Goal: Information Seeking & Learning: Learn about a topic

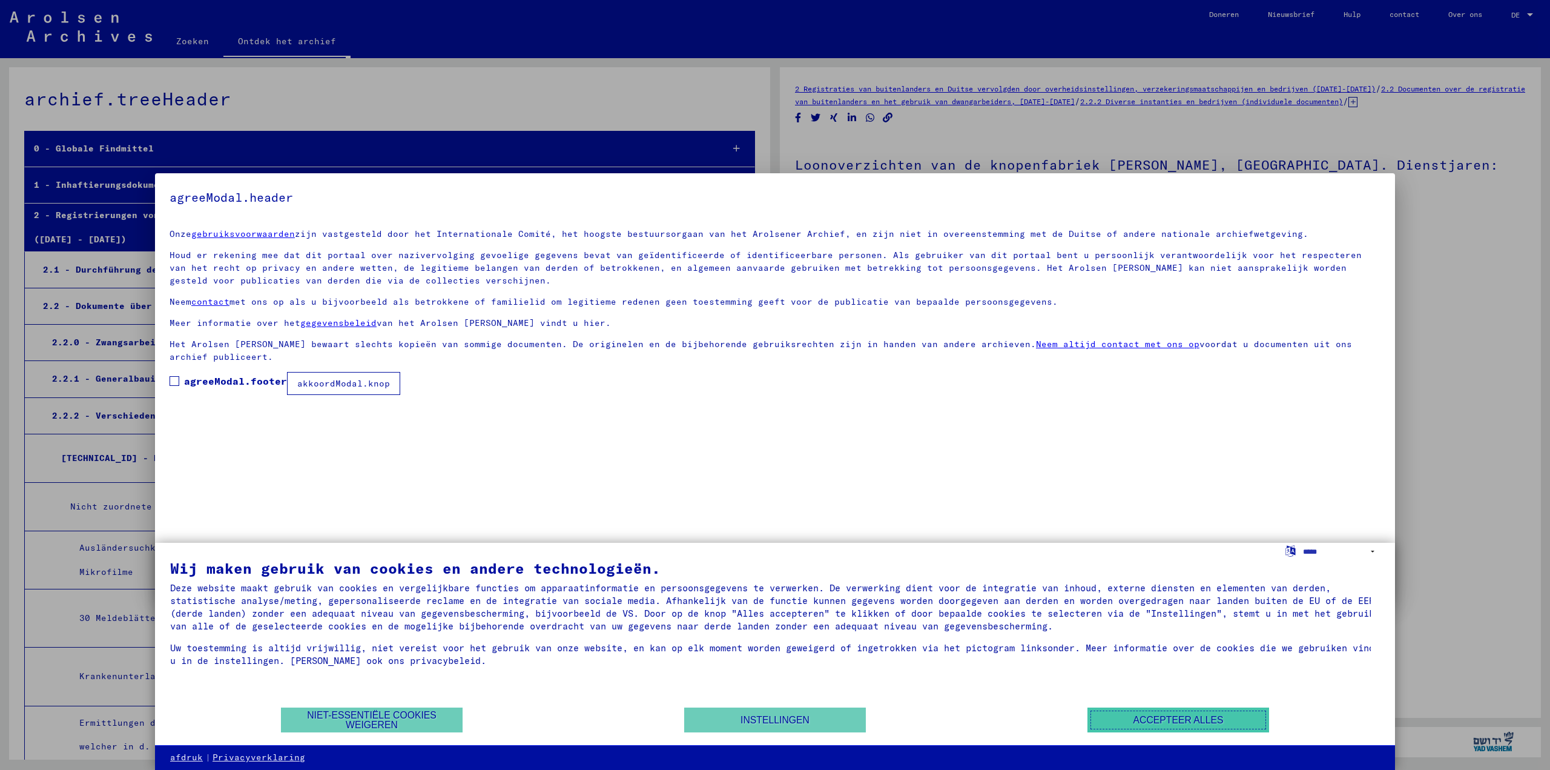
click at [1194, 722] on font "Accepteer alles" at bounding box center [1178, 719] width 90 height 10
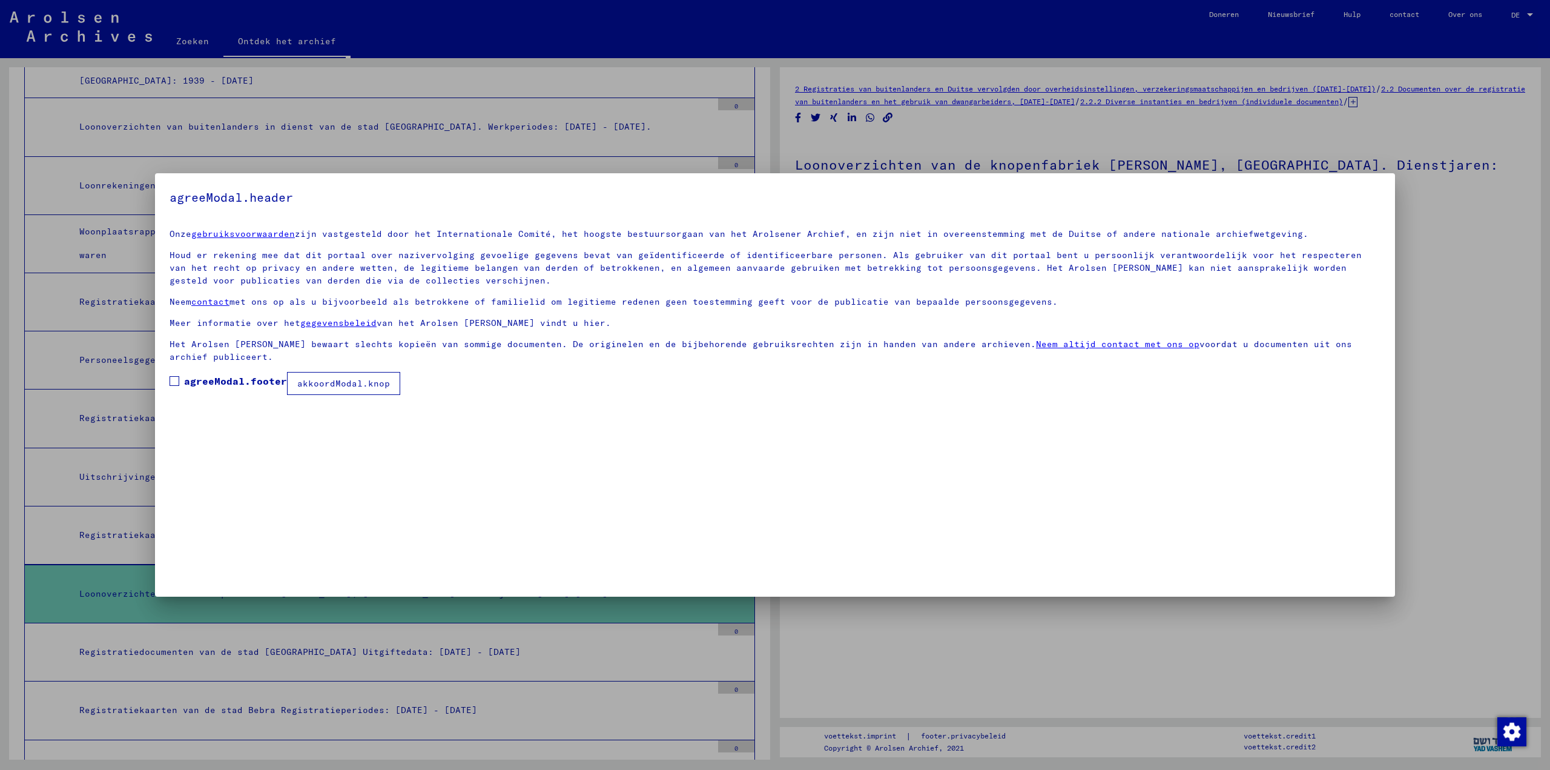
click at [177, 392] on mat-checkbox "agreeModal.footer" at bounding box center [228, 384] width 117 height 21
click at [352, 378] on font "akkoordModal.knop" at bounding box center [343, 383] width 93 height 11
click at [186, 385] on font "Vink dit vakje aan als u wilt doorgaan." at bounding box center [302, 381] width 236 height 12
click at [315, 386] on font "akkoordModal.knop" at bounding box center [343, 383] width 93 height 11
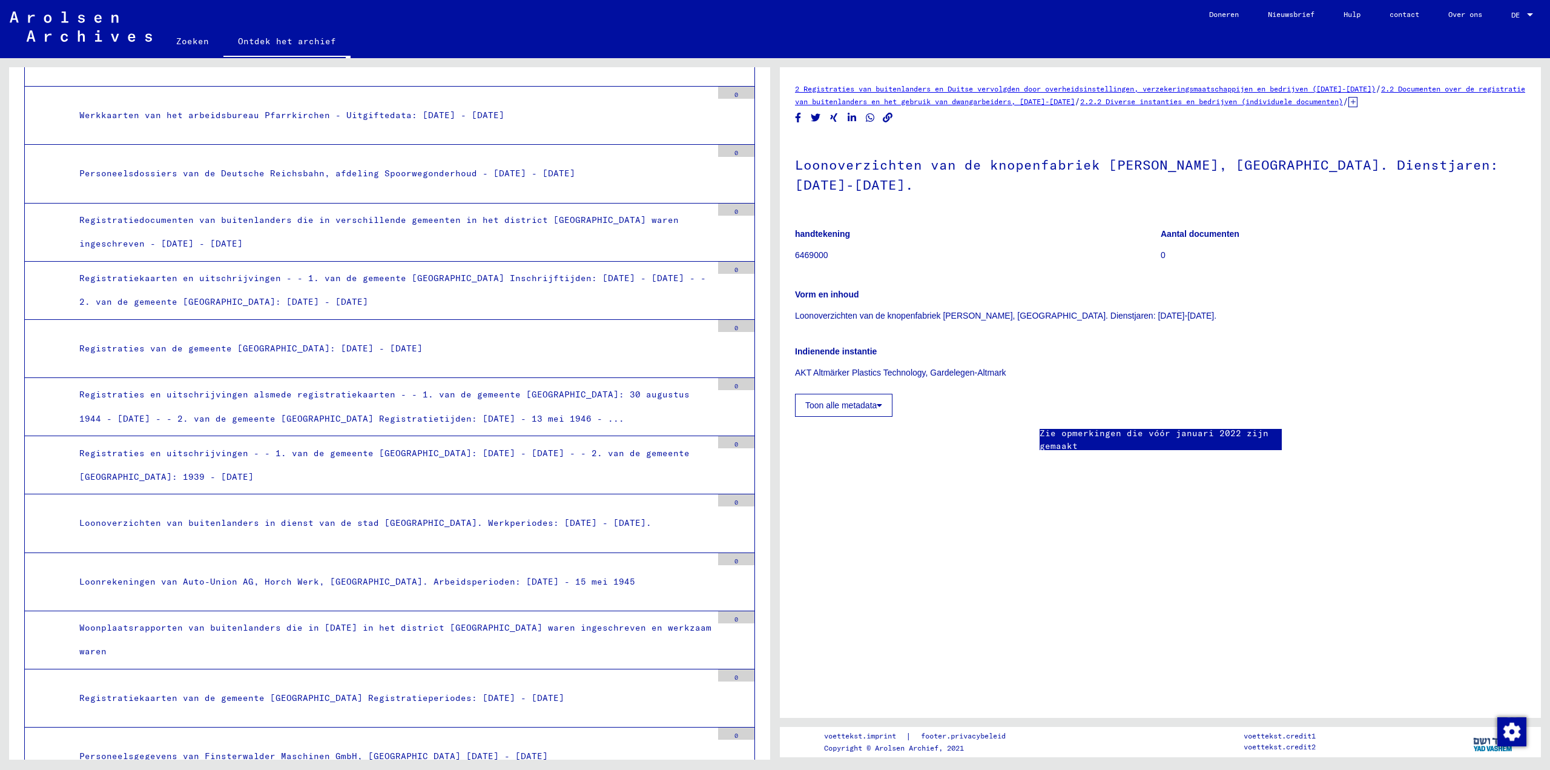
scroll to position [51365, 0]
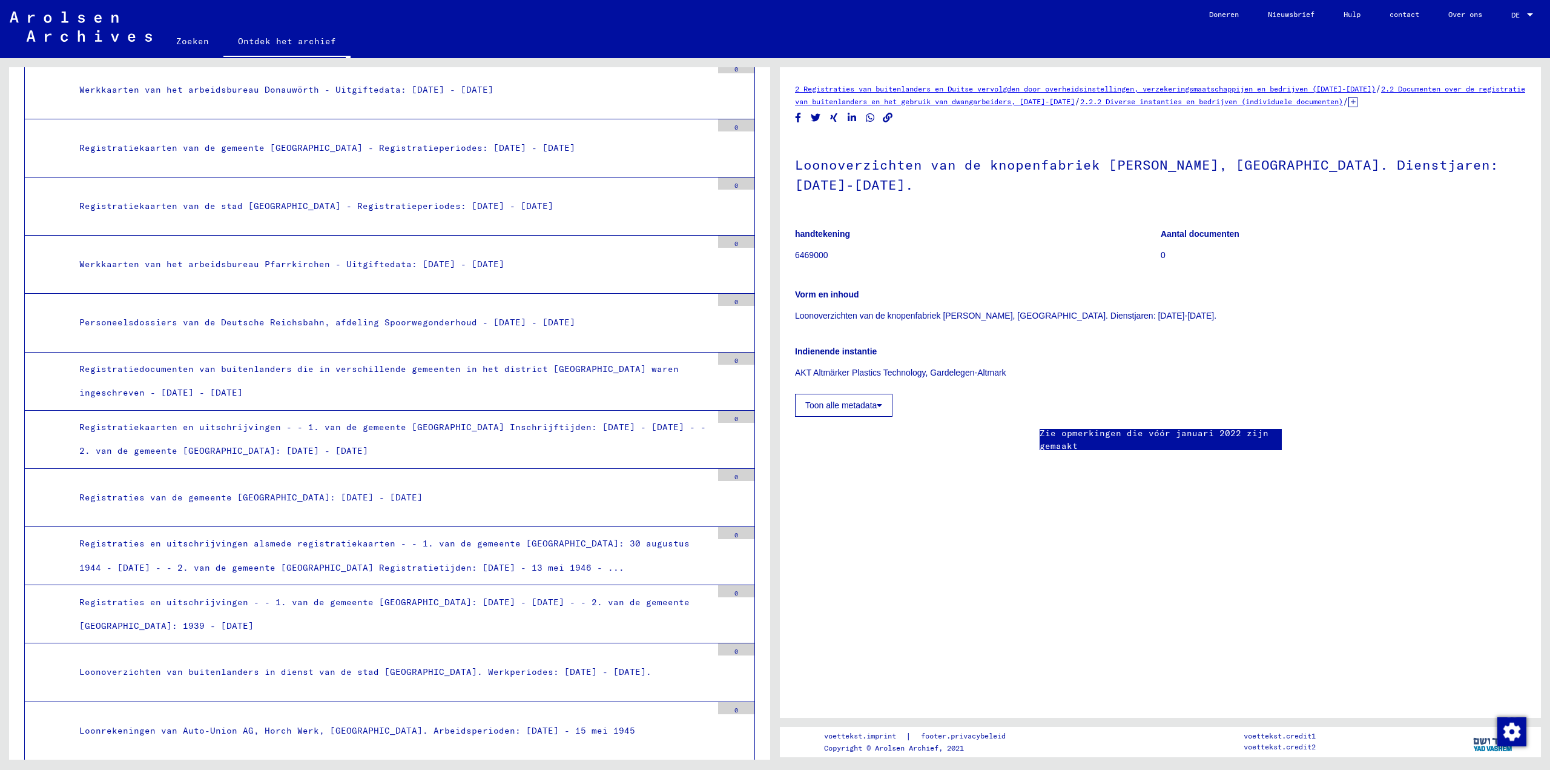
click at [190, 39] on font "Zoeken" at bounding box center [192, 41] width 33 height 11
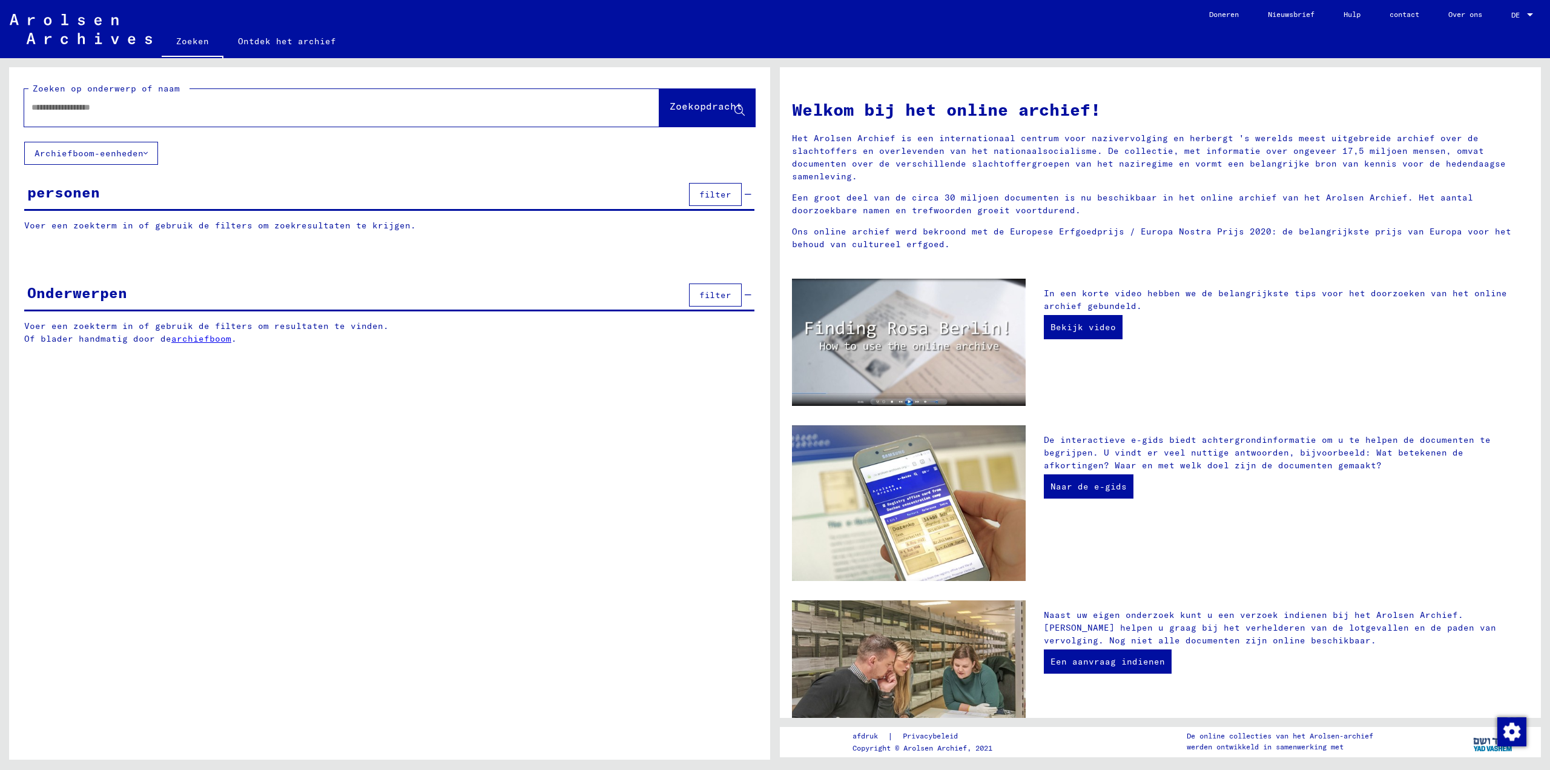
click at [95, 102] on input "text" at bounding box center [327, 107] width 592 height 13
paste input "**********"
type input "**********"
click at [710, 107] on font "Zoekopdracht" at bounding box center [706, 106] width 73 height 12
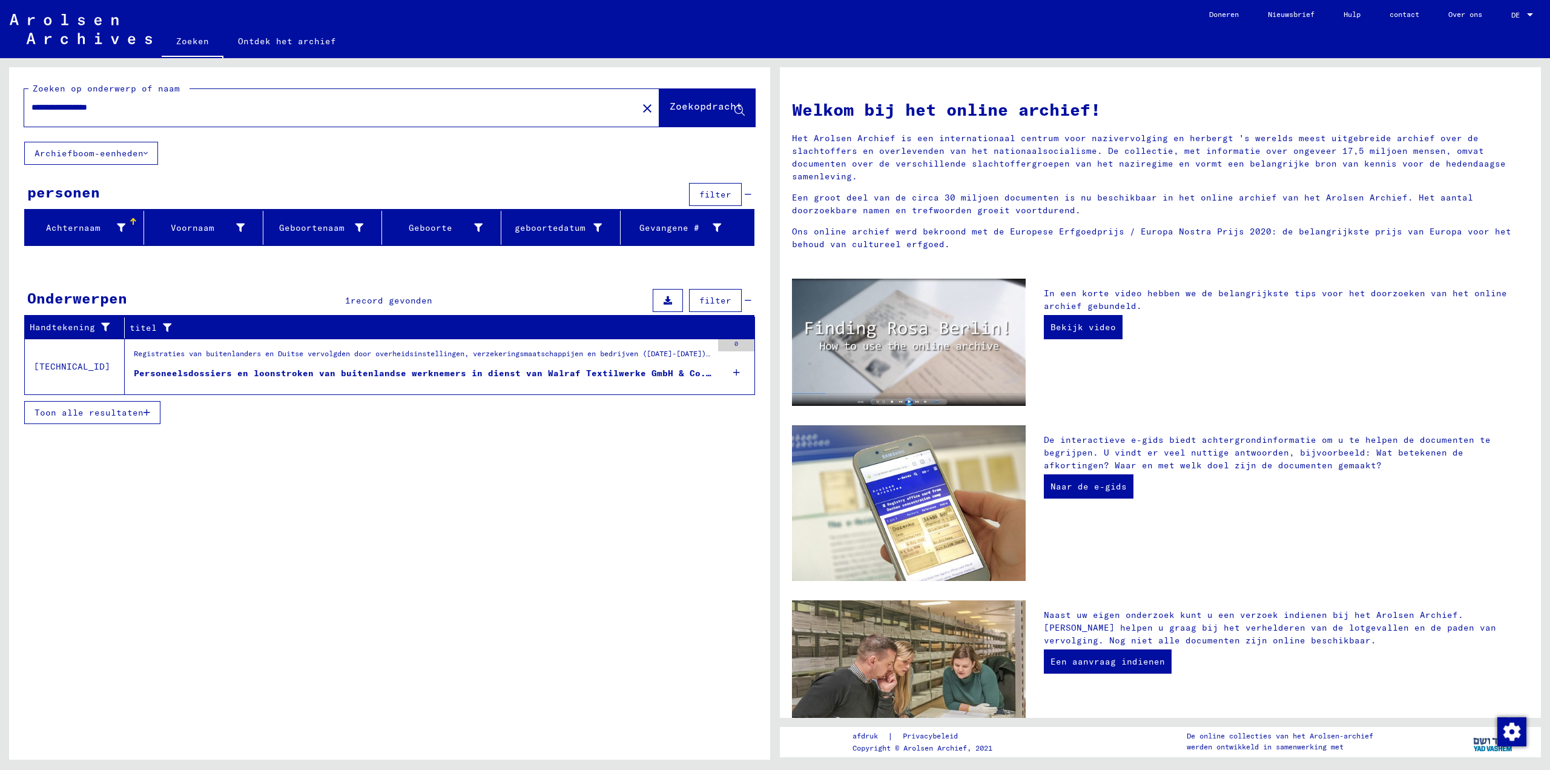
click at [121, 416] on font "Toon alle resultaten" at bounding box center [89, 412] width 109 height 11
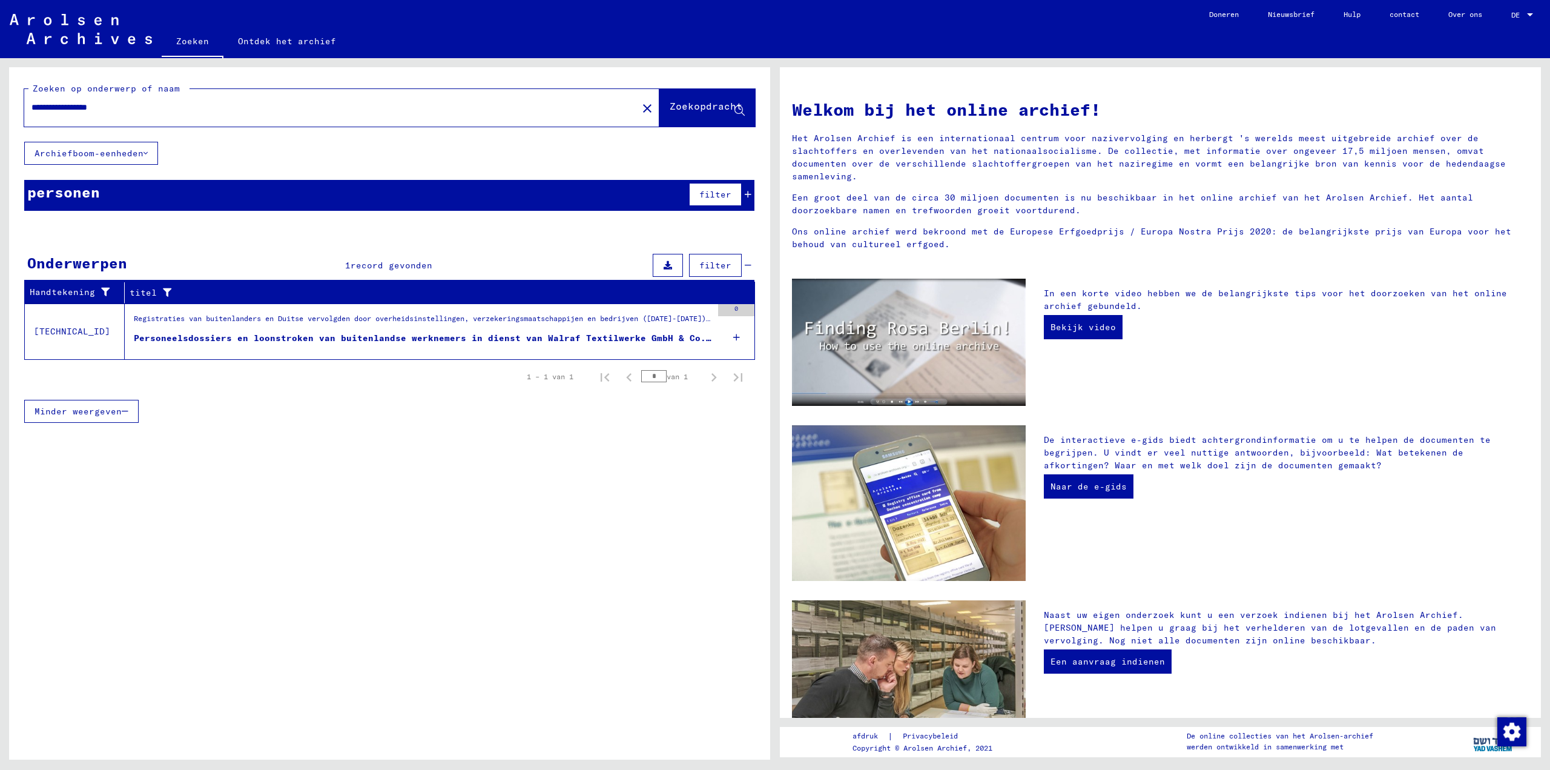
click at [734, 338] on icon at bounding box center [736, 337] width 7 height 42
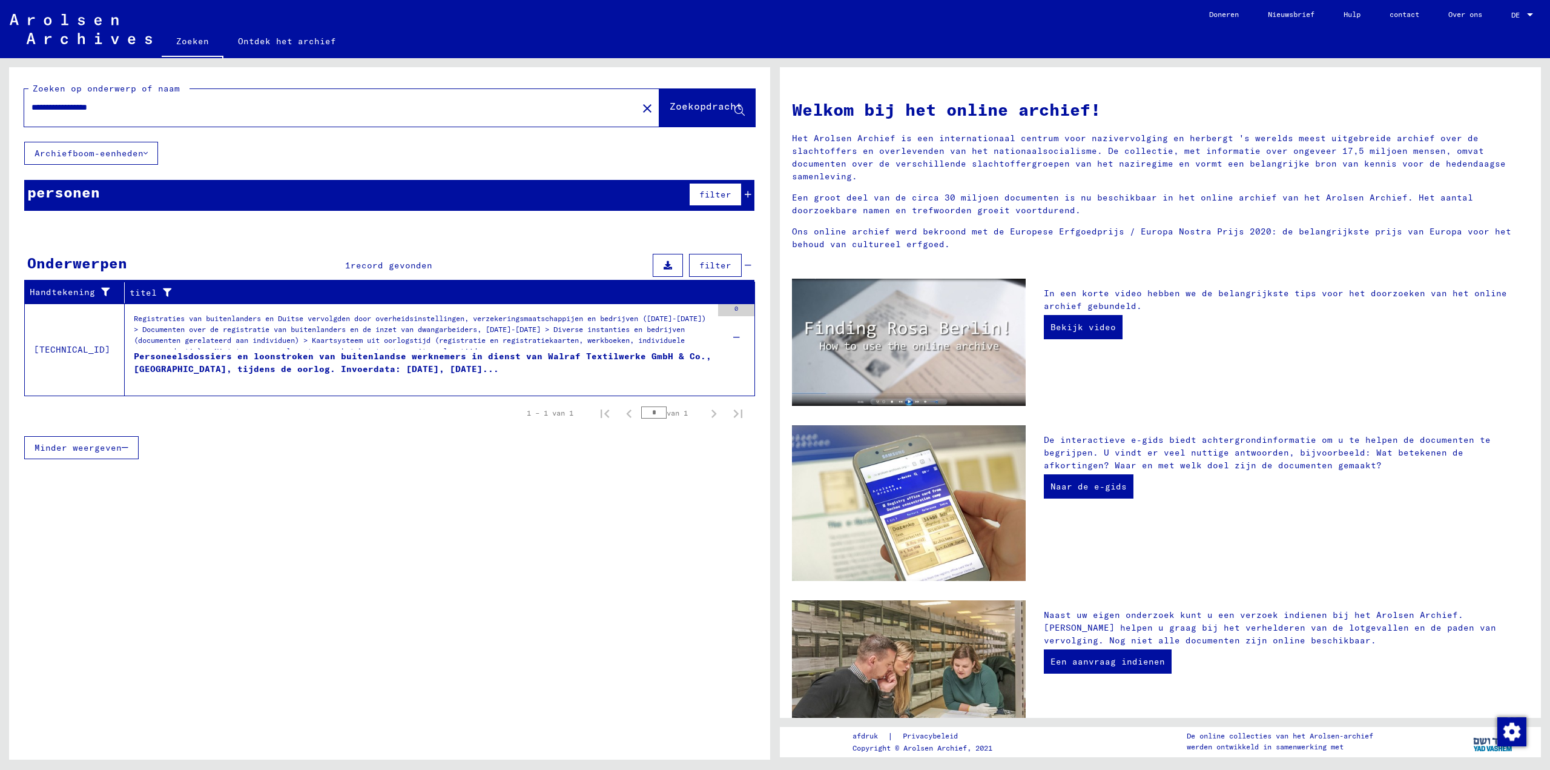
click at [344, 360] on font "Personeelsdossiers en loonstroken van buitenlandse werknemers in dienst van Wal…" at bounding box center [423, 363] width 578 height 24
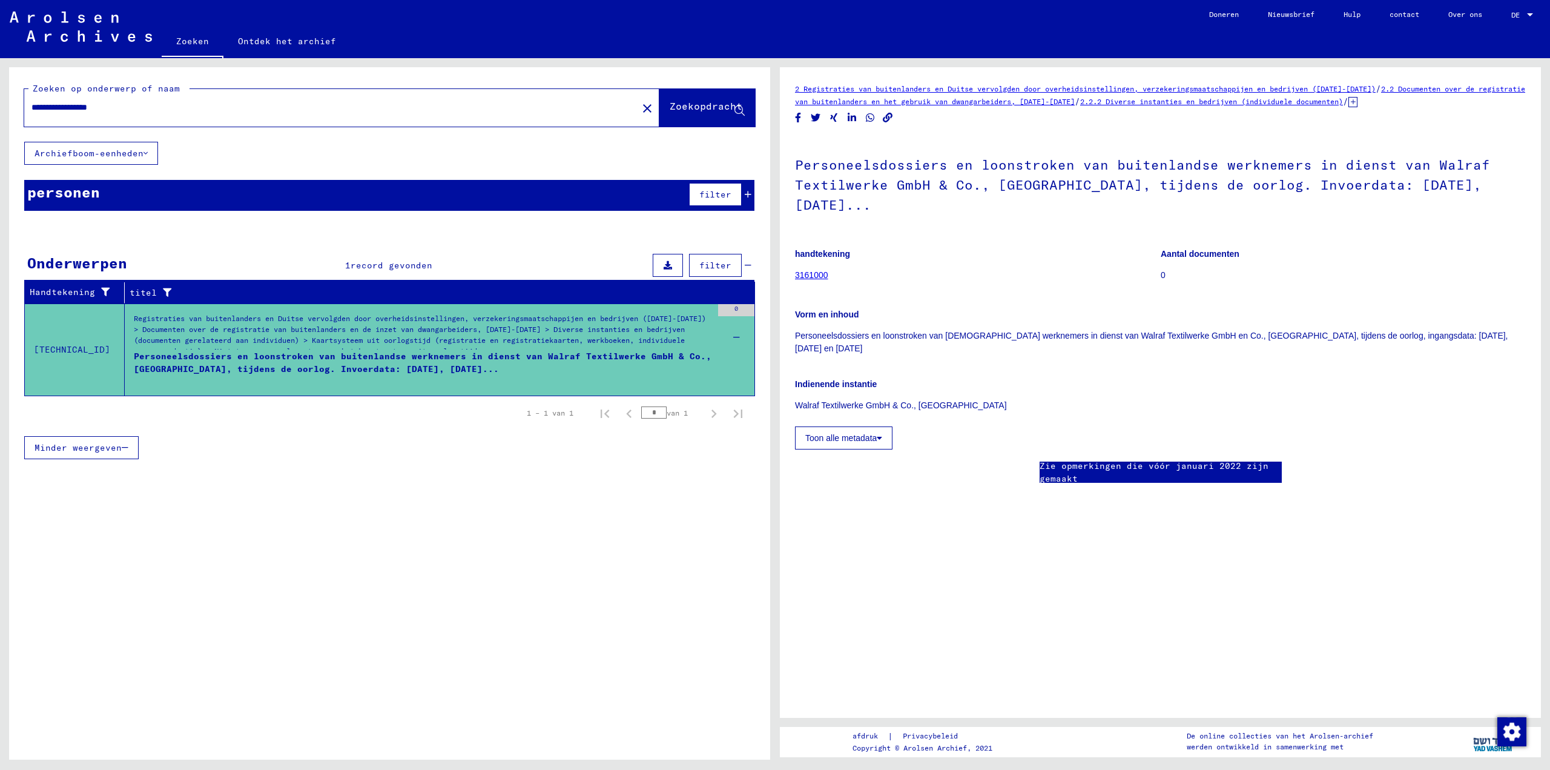
click at [664, 268] on icon at bounding box center [668, 265] width 8 height 8
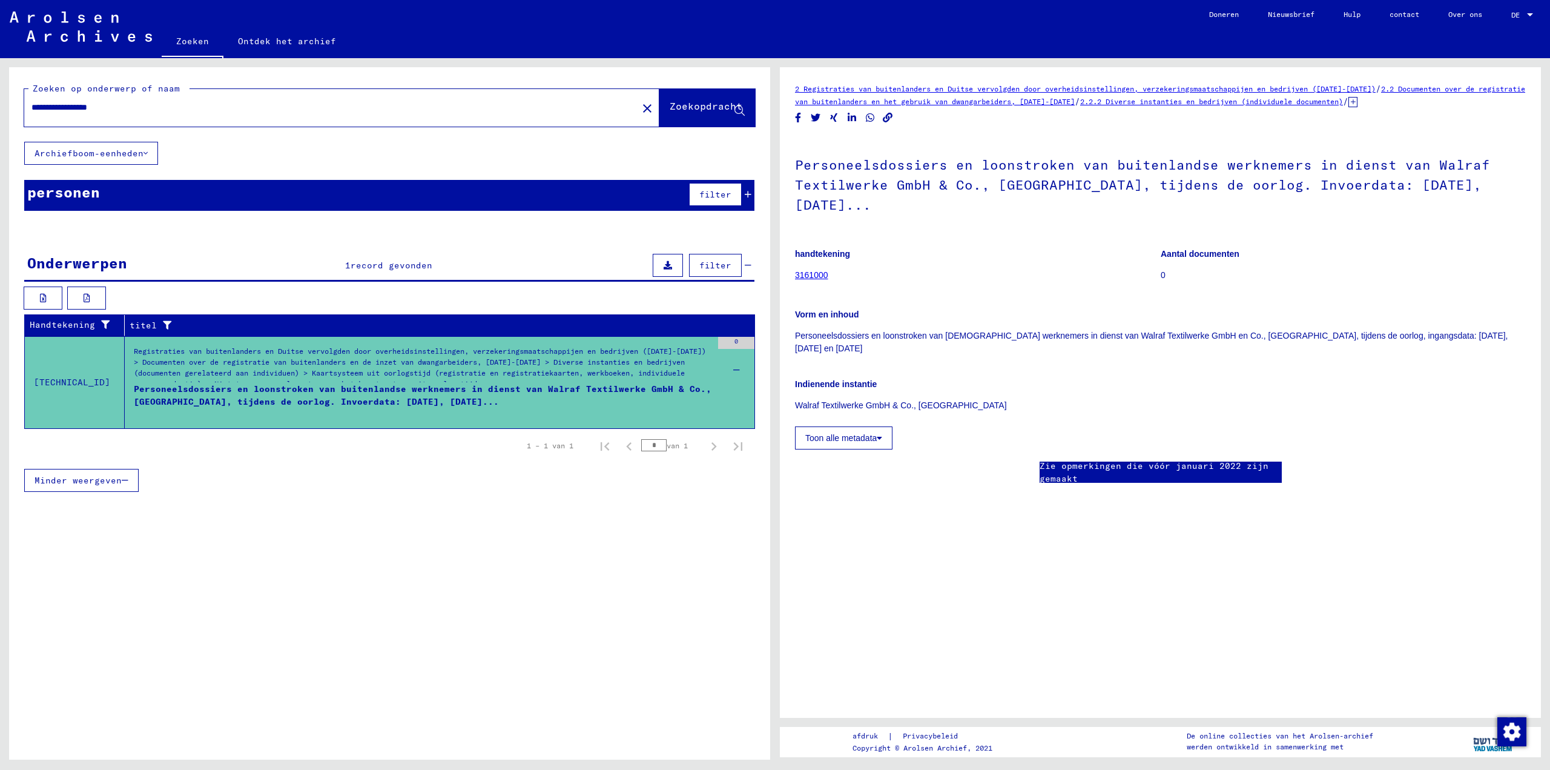
click at [668, 266] on icon at bounding box center [668, 265] width 8 height 8
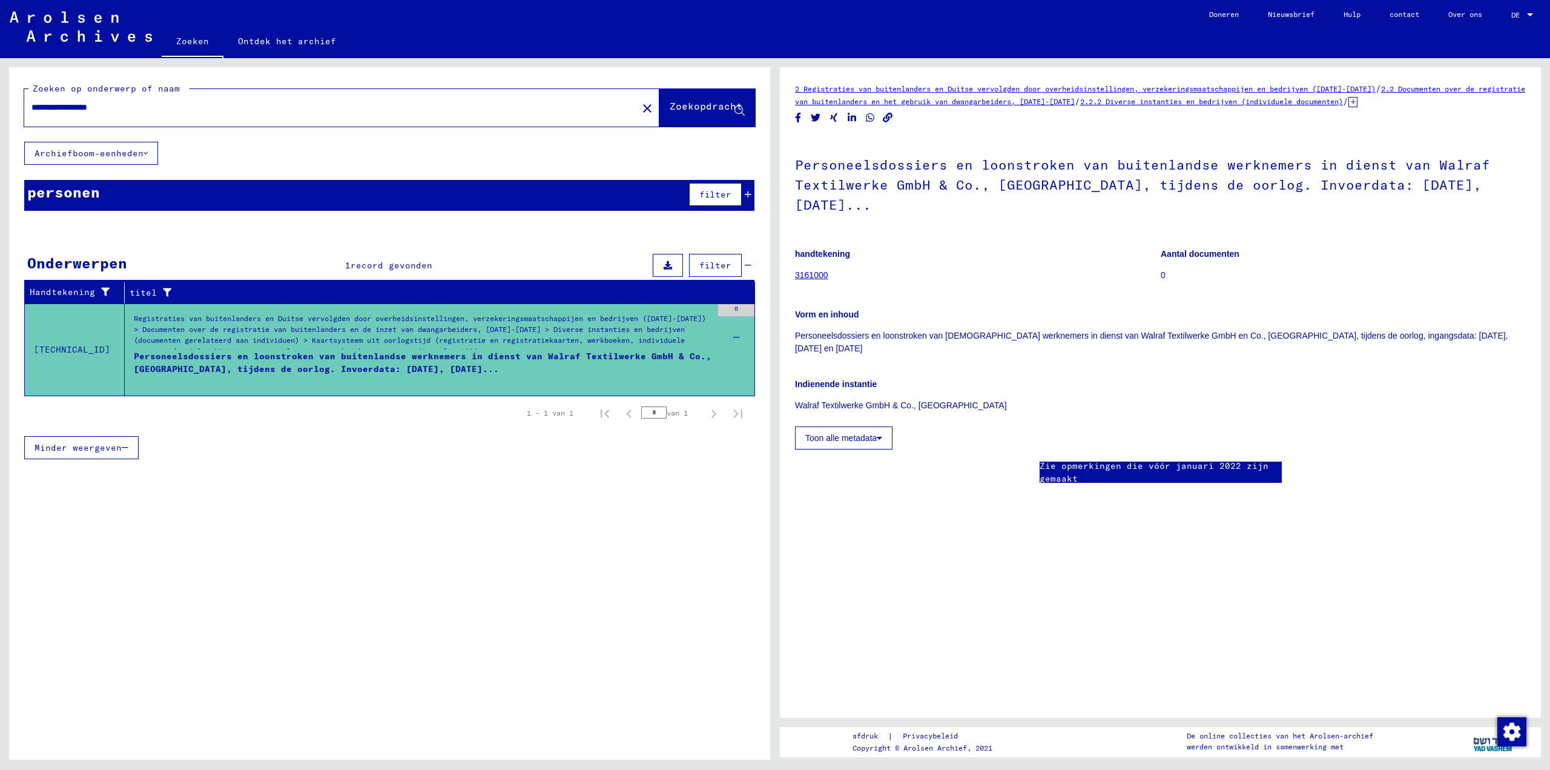
click at [670, 266] on icon at bounding box center [668, 265] width 8 height 8
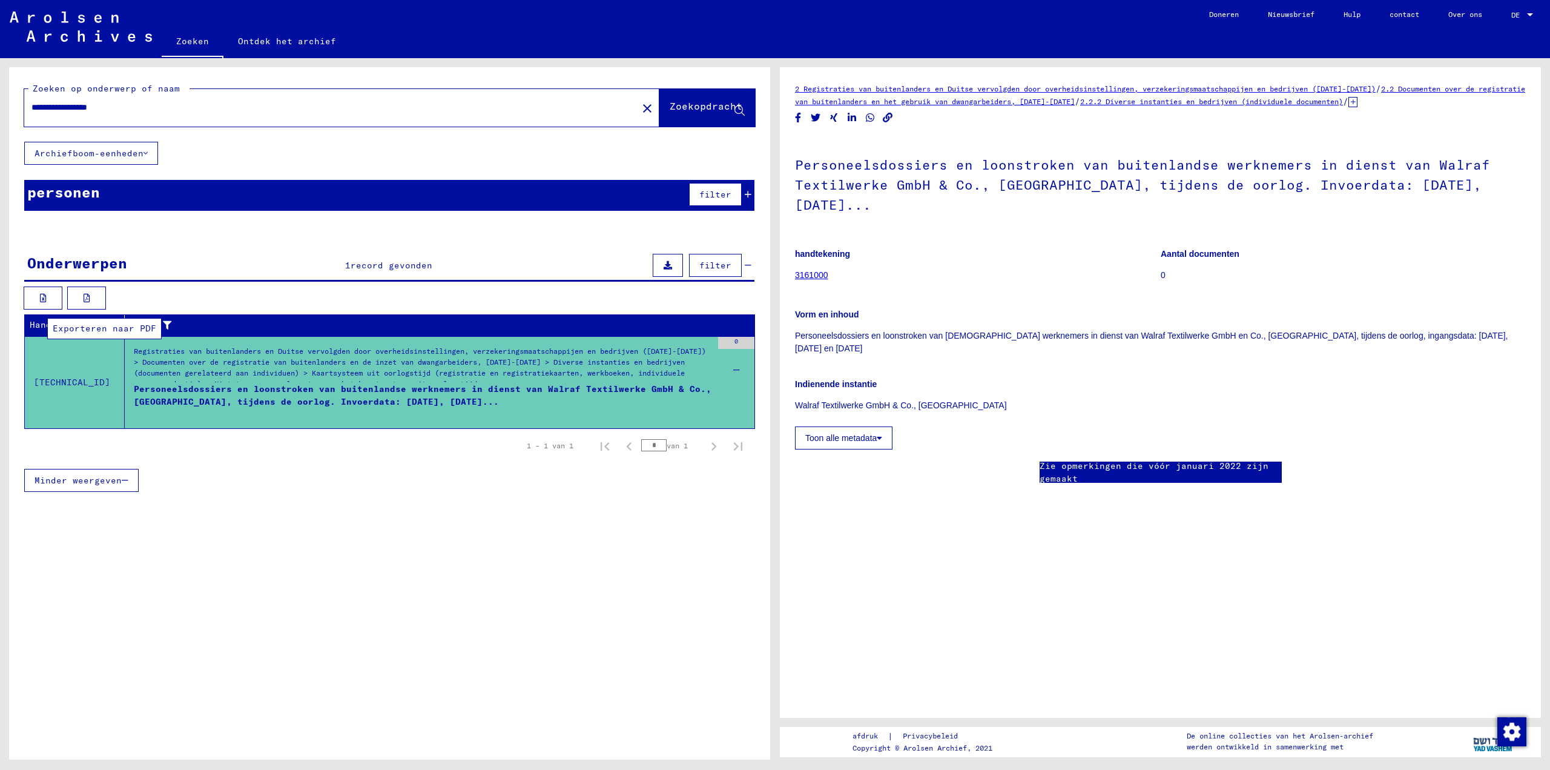
click at [88, 297] on icon at bounding box center [87, 298] width 7 height 8
click at [857, 447] on button "Toon alle metadata" at bounding box center [843, 437] width 97 height 23
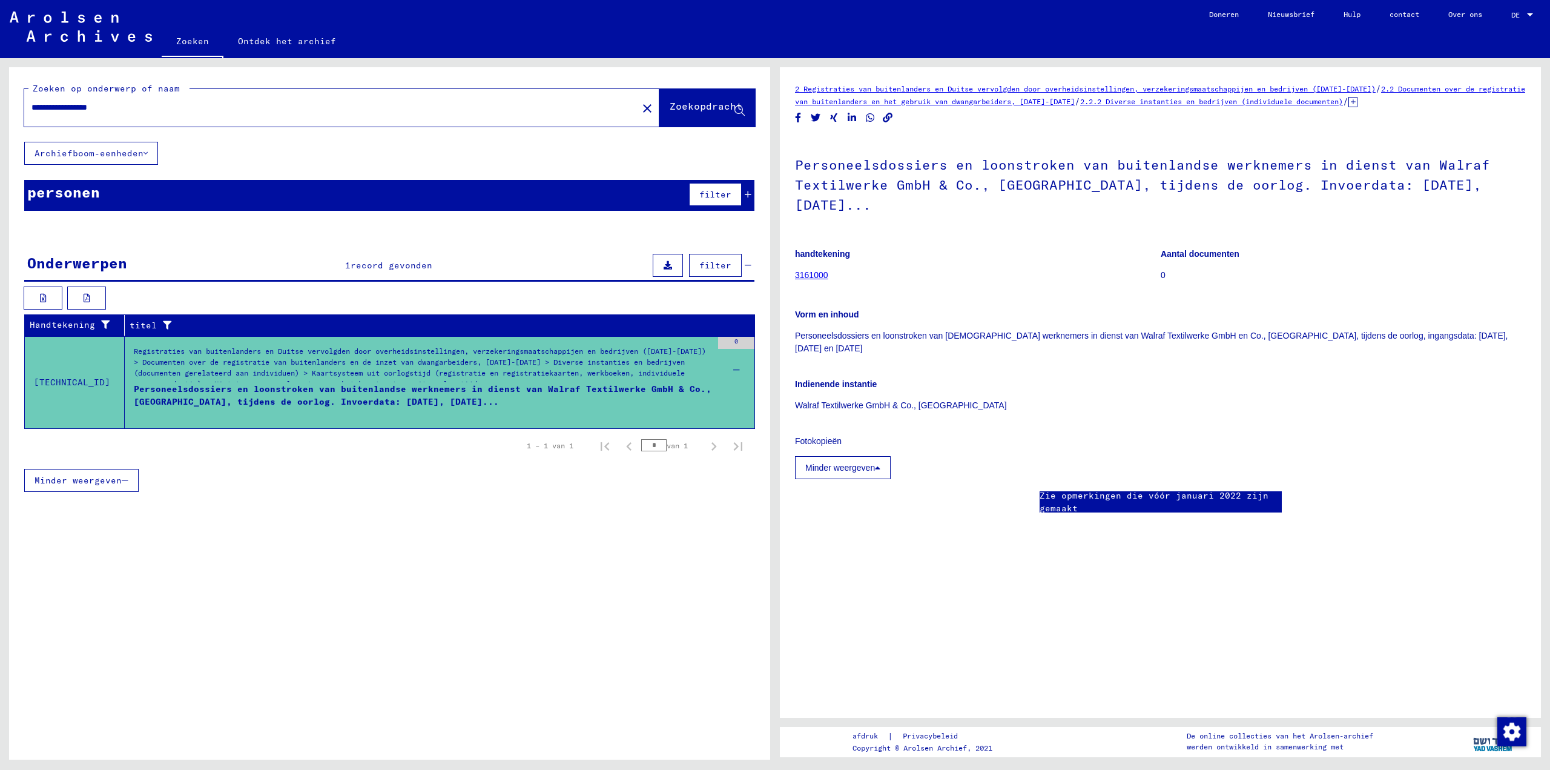
click at [960, 88] on font "2 Registraties van buitenlanders en Duitse vervolgden door overheidsinstellinge…" at bounding box center [1085, 88] width 581 height 9
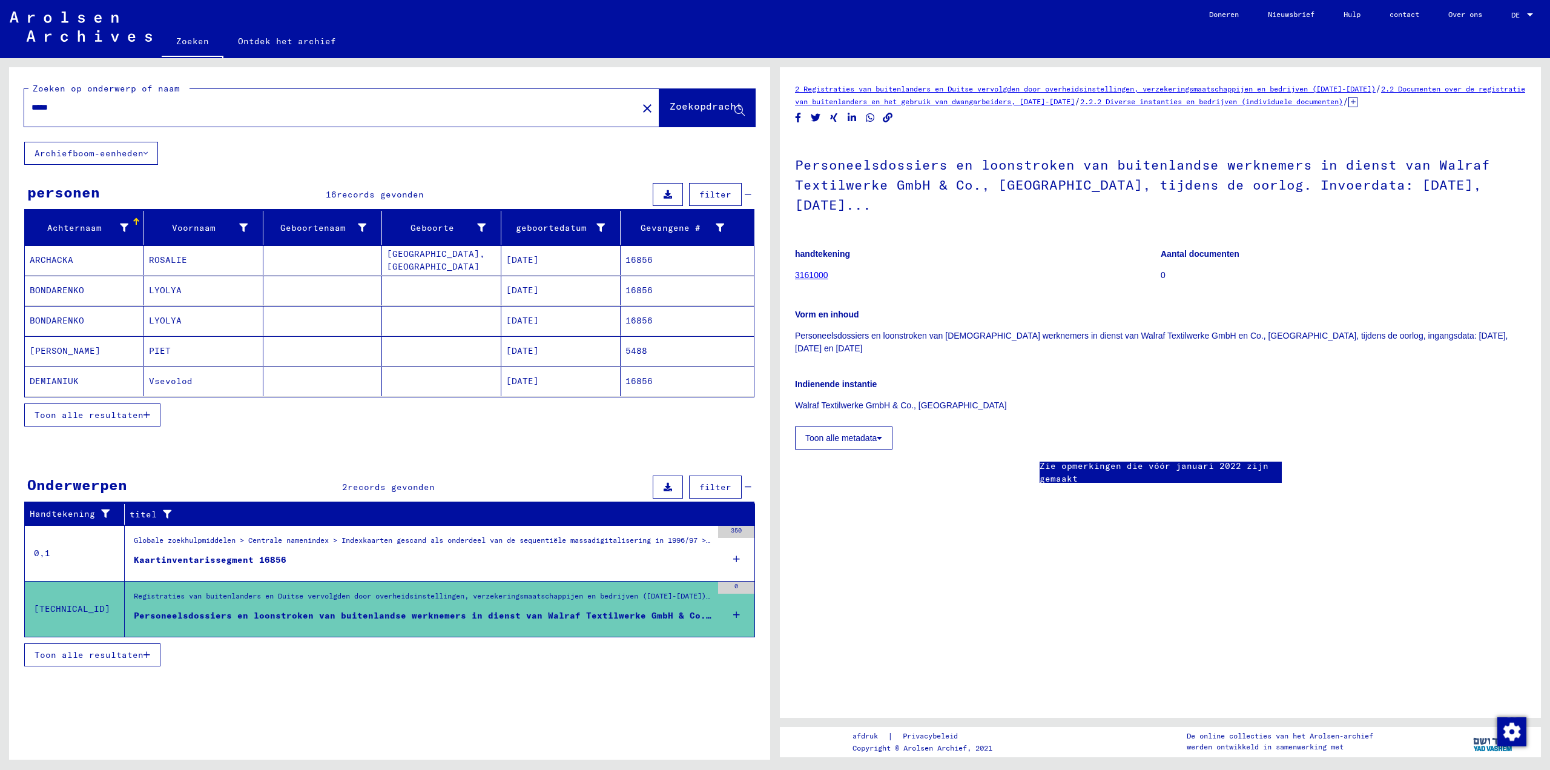
click at [736, 612] on icon at bounding box center [736, 614] width 7 height 42
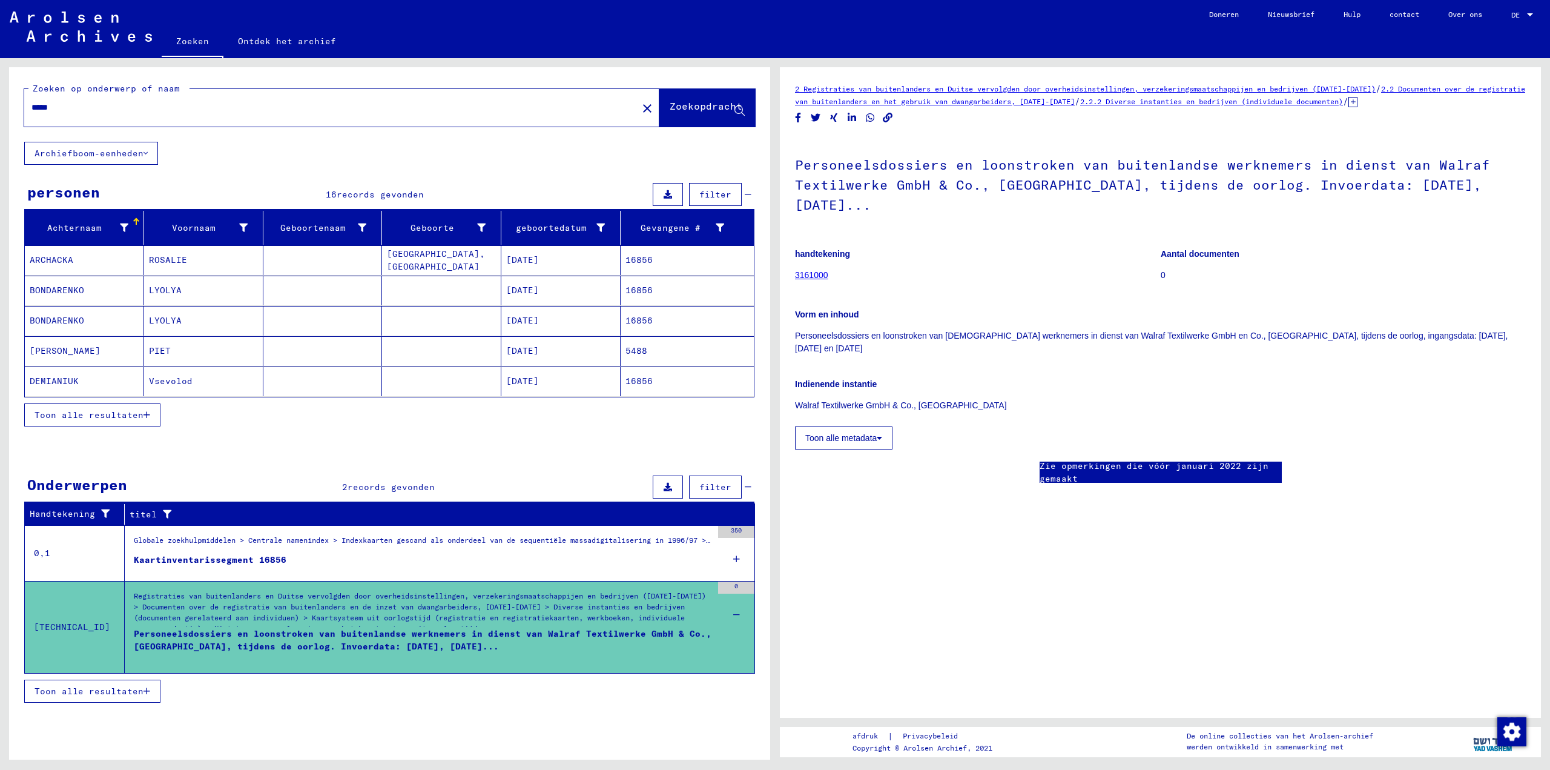
click at [809, 275] on font "3161000" at bounding box center [811, 275] width 33 height 10
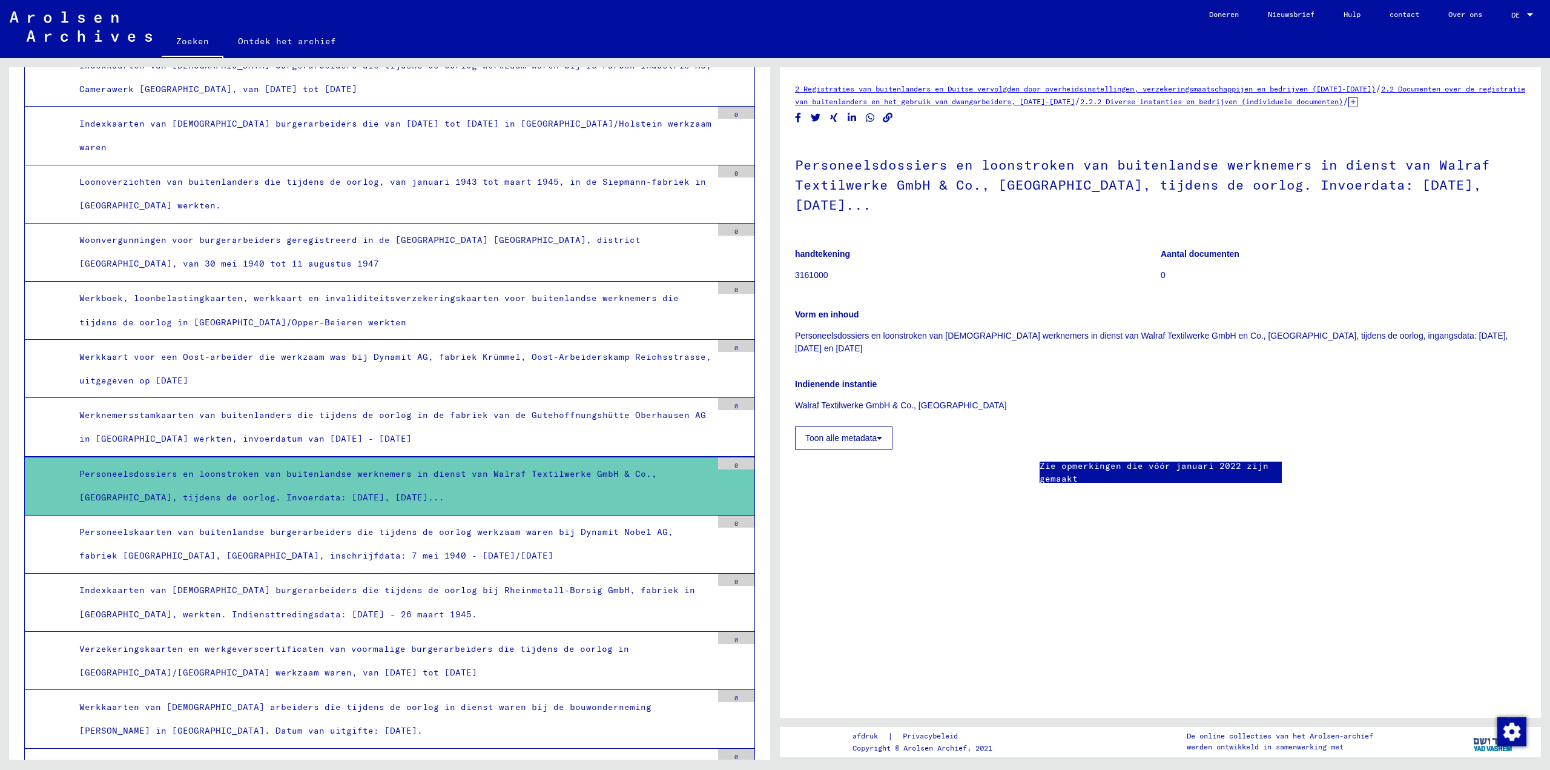
click at [216, 468] on font "Personeelsdossiers en loonstroken van buitenlandse werknemers in dienst van Wal…" at bounding box center [368, 485] width 578 height 35
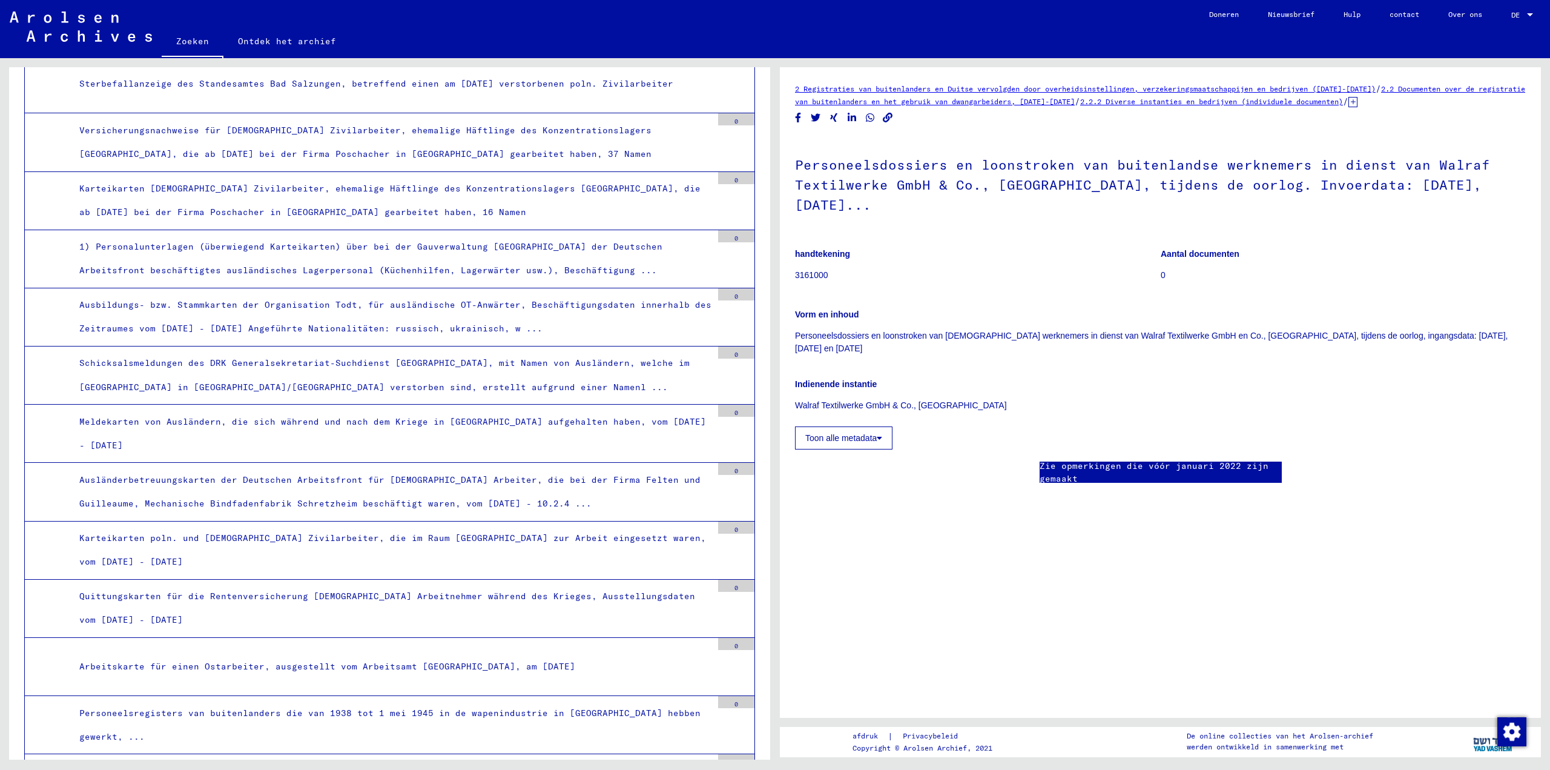
scroll to position [4164, 0]
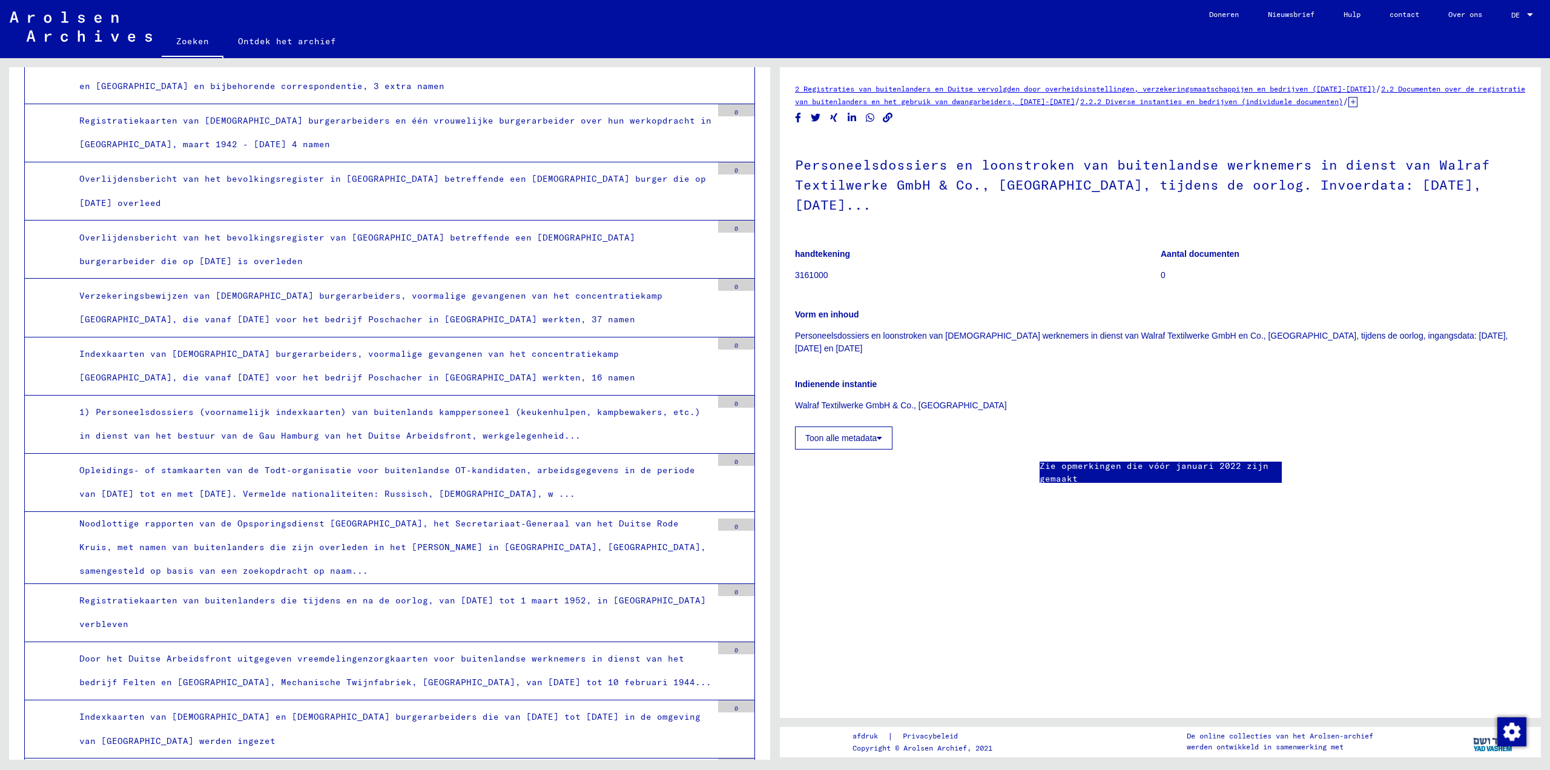
click at [289, 42] on font "Ontdek het archief" at bounding box center [287, 41] width 98 height 11
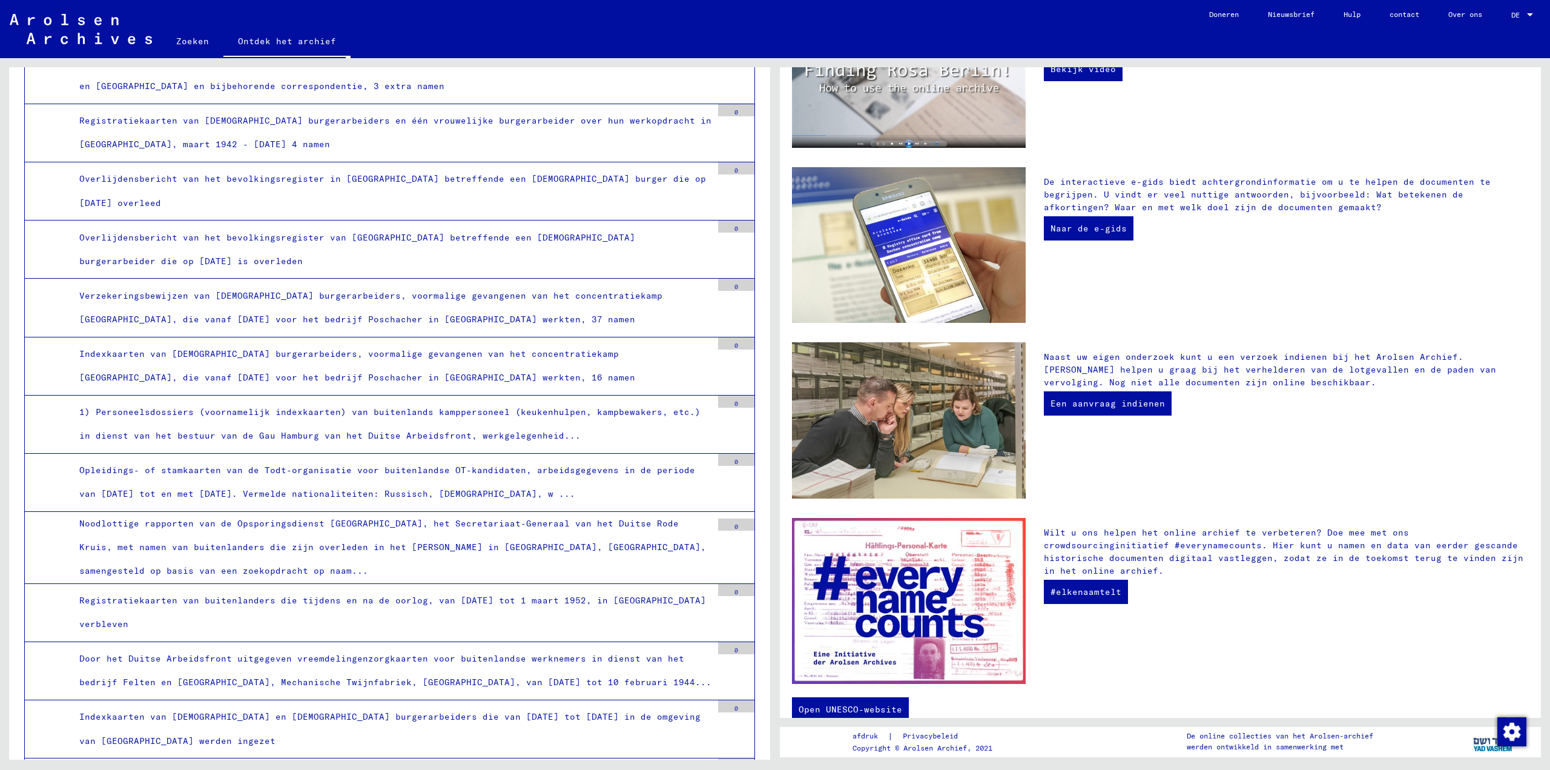
scroll to position [267, 0]
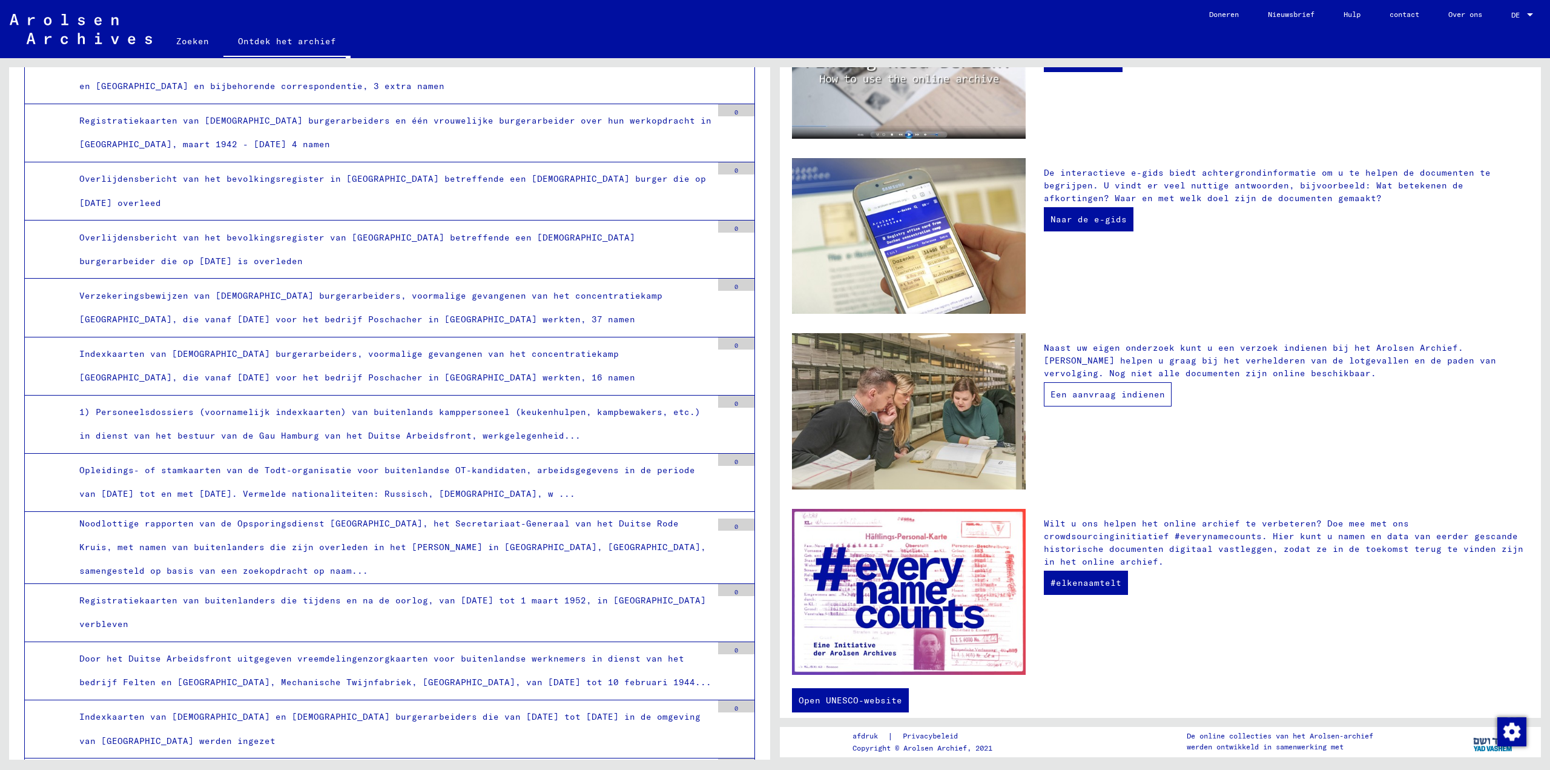
click at [1110, 389] on font "Een aanvraag indienen" at bounding box center [1107, 394] width 114 height 11
